Goal: Navigation & Orientation: Find specific page/section

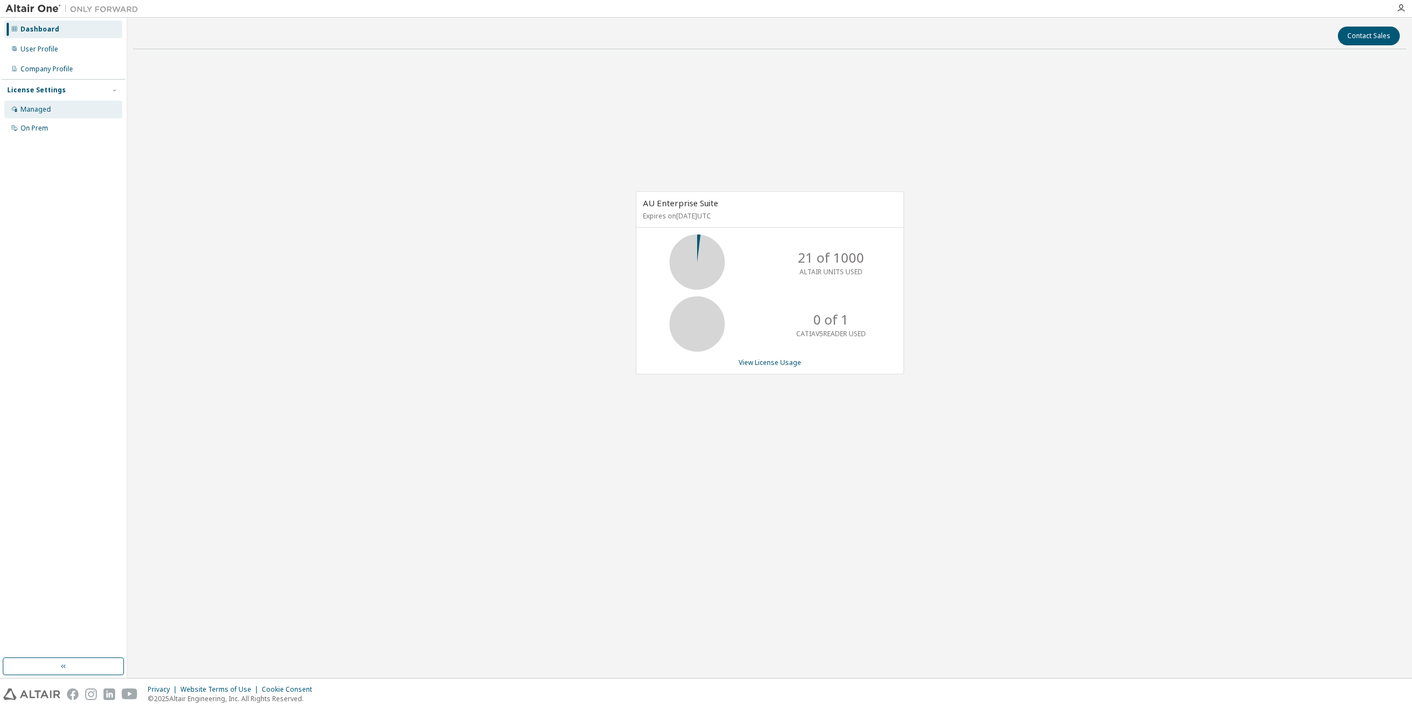
click at [41, 111] on div "Managed" at bounding box center [35, 109] width 30 height 9
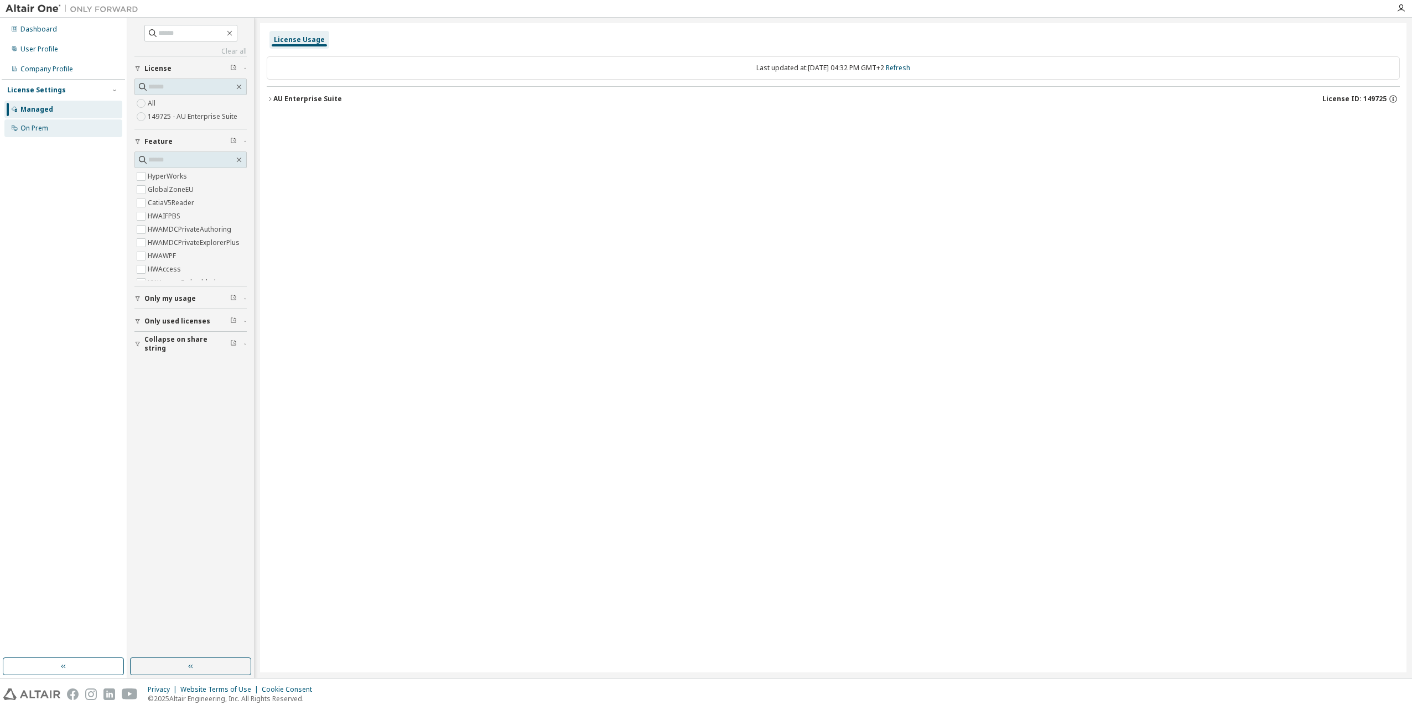
click at [39, 131] on div "On Prem" at bounding box center [34, 128] width 28 height 9
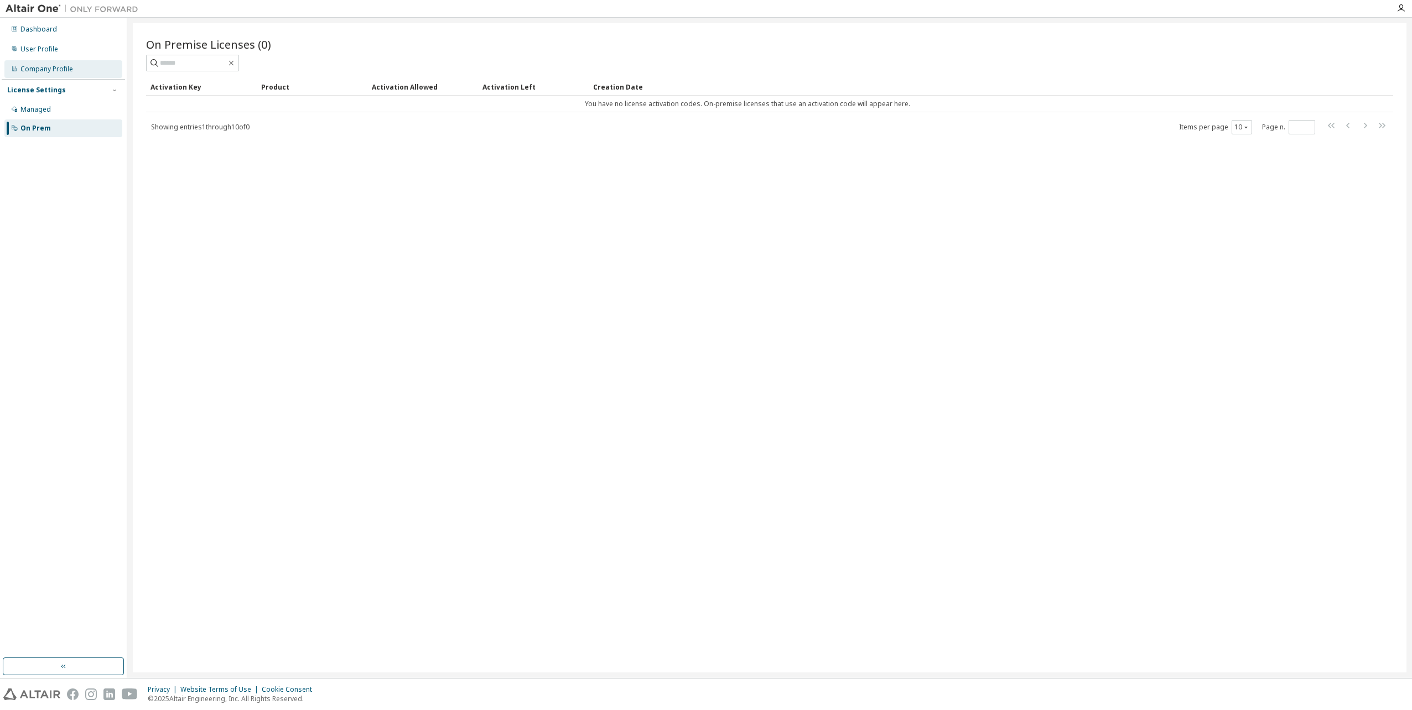
click at [57, 72] on div "Company Profile" at bounding box center [46, 69] width 53 height 9
